Goal: Task Accomplishment & Management: Manage account settings

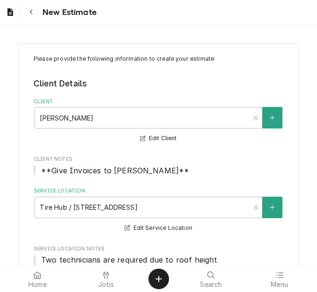
scroll to position [327, 0]
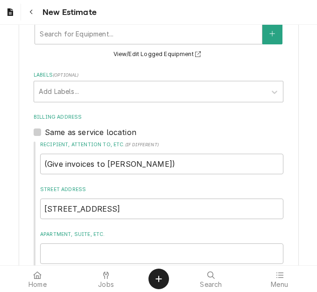
scroll to position [495, 0]
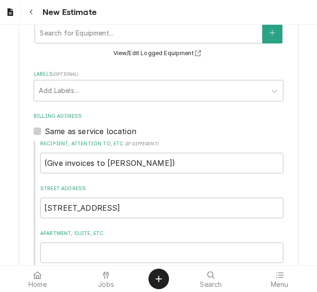
type textarea "x"
click at [7, 17] on div "Dynamic Content Wrapper" at bounding box center [10, 12] width 9 height 11
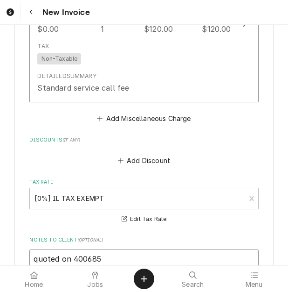
scroll to position [3056, 0]
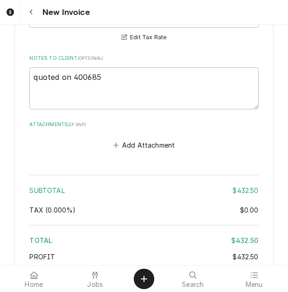
type textarea "x"
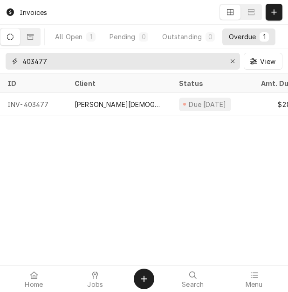
drag, startPoint x: 63, startPoint y: 59, endPoint x: -5, endPoint y: 64, distance: 67.9
click at [0, 64] on html "Invoices All Open 1 Pending 0 Outstanding 0 Overdue 1 403477 View ID Client Sta…" at bounding box center [144, 146] width 288 height 292
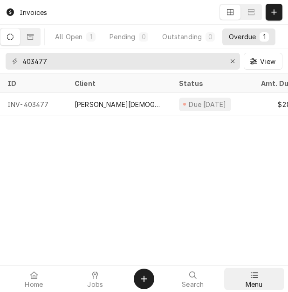
click at [256, 269] on div at bounding box center [254, 274] width 11 height 11
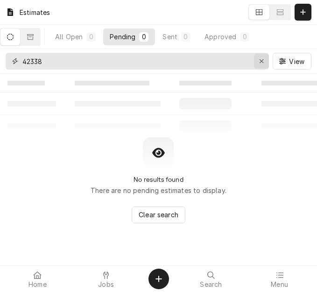
click at [262, 63] on icon "Erase input" at bounding box center [261, 61] width 5 height 7
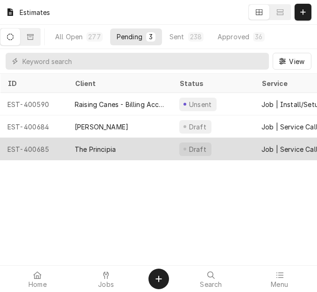
click at [124, 155] on div "The Principia" at bounding box center [119, 149] width 105 height 22
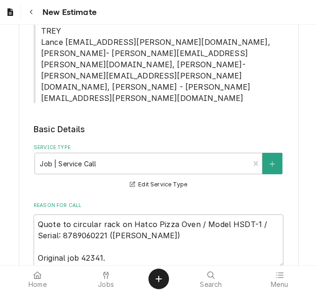
scroll to position [575, 0]
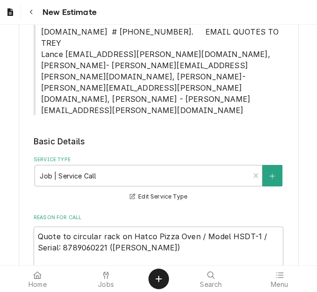
type textarea "x"
click at [11, 14] on icon "Dynamic Content Wrapper" at bounding box center [10, 11] width 6 height 7
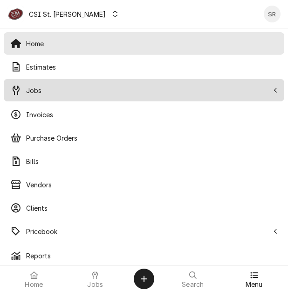
click at [39, 88] on span "Jobs" at bounding box center [147, 90] width 243 height 10
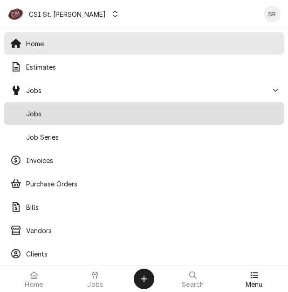
click at [48, 117] on span "Jobs" at bounding box center [152, 114] width 252 height 10
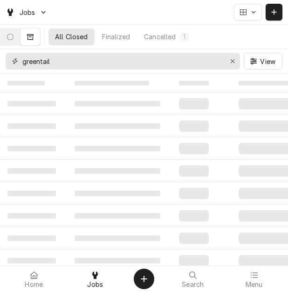
drag, startPoint x: 51, startPoint y: 62, endPoint x: -21, endPoint y: 51, distance: 73.2
click at [0, 51] on html "Jobs All Closed Finalized Cancelled 1 greentail View ‌ ‌ ‌ ‌ ‌ ‌ ‌ ‌ ‌ ‌ ‌ ‌ ‌ …" at bounding box center [144, 146] width 288 height 292
type input "42341"
click at [15, 33] on button "Dynamic Content Wrapper" at bounding box center [10, 36] width 20 height 17
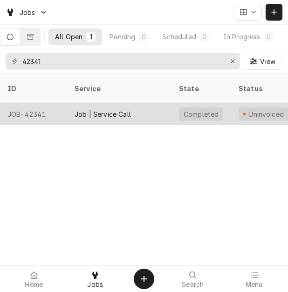
click at [88, 109] on div "Job | Service Call" at bounding box center [103, 114] width 56 height 10
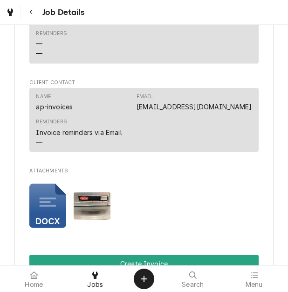
scroll to position [1160, 0]
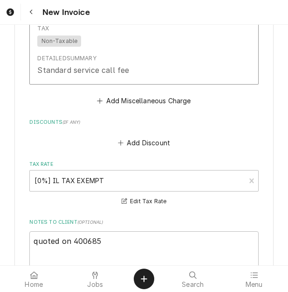
scroll to position [3124, 0]
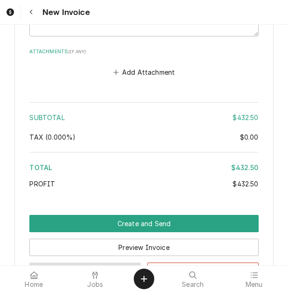
click at [113, 262] on button "Save Draft" at bounding box center [85, 270] width 112 height 17
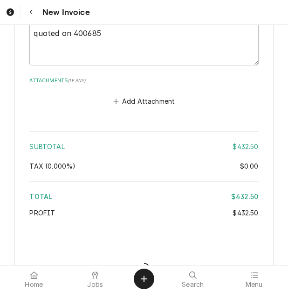
type textarea "x"
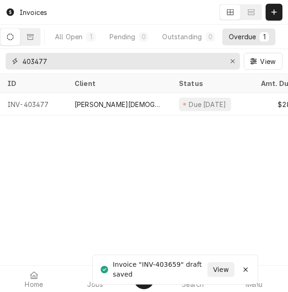
drag, startPoint x: 73, startPoint y: 55, endPoint x: 6, endPoint y: 57, distance: 67.7
click at [6, 57] on div "403477" at bounding box center [123, 61] width 235 height 17
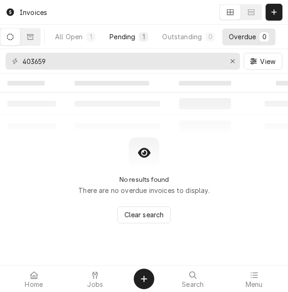
click at [130, 40] on div "Pending" at bounding box center [123, 37] width 26 height 10
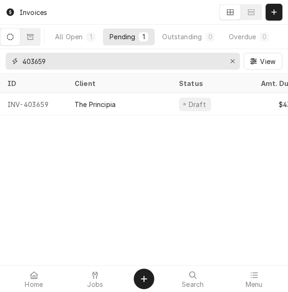
click at [54, 57] on input "403659" at bounding box center [122, 61] width 200 height 17
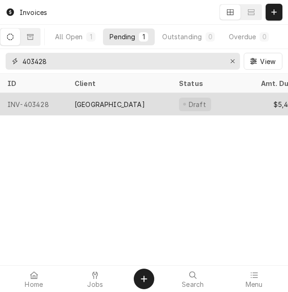
type input "403428"
click at [135, 107] on div "BJC Hospital West" at bounding box center [119, 104] width 105 height 22
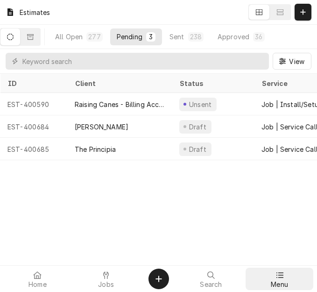
click at [287, 281] on span "Menu" at bounding box center [279, 284] width 17 height 7
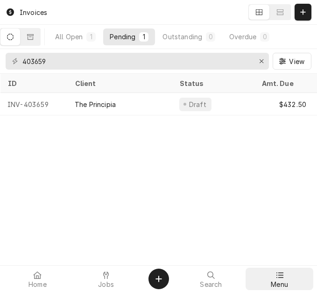
click at [277, 277] on icon at bounding box center [279, 274] width 7 height 7
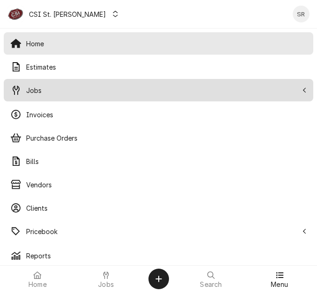
click at [50, 92] on span "Jobs" at bounding box center [162, 90] width 272 height 10
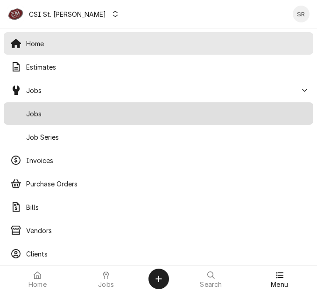
click at [49, 107] on div "Jobs" at bounding box center [159, 113] width 306 height 19
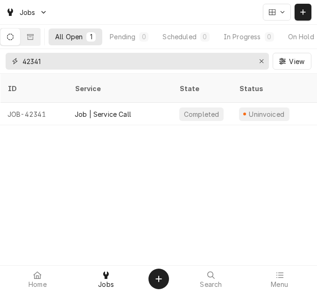
drag, startPoint x: 49, startPoint y: 60, endPoint x: -2, endPoint y: 51, distance: 52.1
click at [0, 51] on html "Jobs All Open 1 Pending 0 Scheduled 0 In Progress 0 On Hold 0 Completed 1 42341…" at bounding box center [158, 146] width 317 height 292
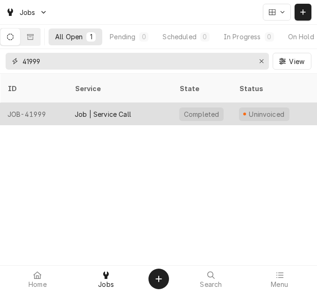
type input "41999"
click at [102, 109] on div "Job | Service Call" at bounding box center [103, 114] width 56 height 10
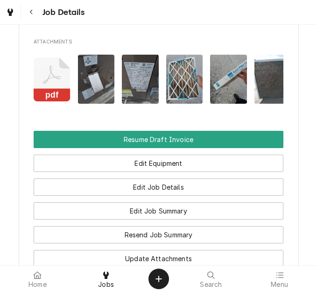
scroll to position [960, 0]
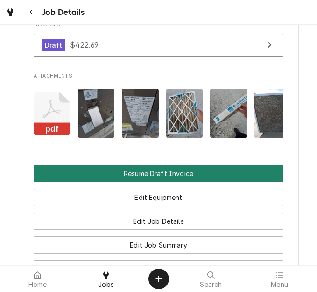
click at [164, 182] on button "Resume Draft Invoice" at bounding box center [159, 173] width 250 height 17
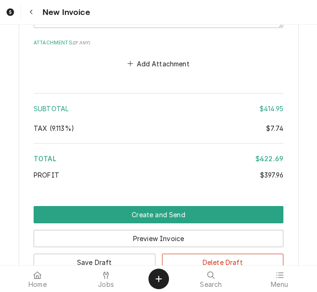
scroll to position [2996, 0]
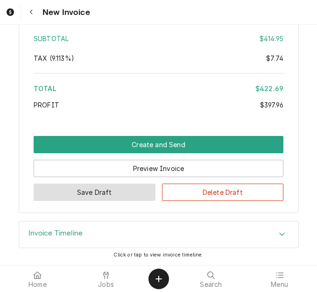
click at [123, 190] on button "Save Draft" at bounding box center [95, 191] width 122 height 17
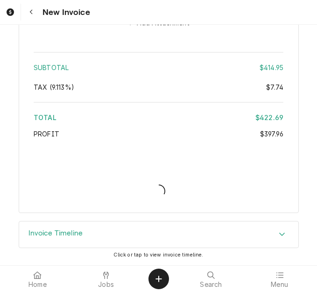
scroll to position [2967, 0]
type textarea "x"
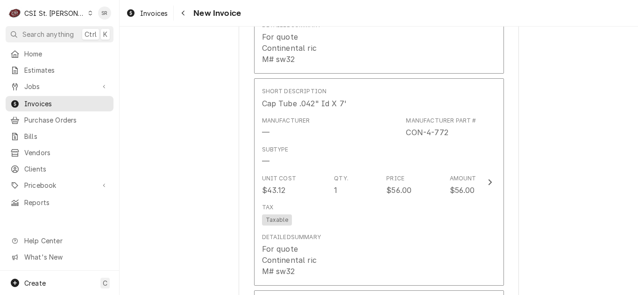
scroll to position [4281, 0]
